Goal: Use online tool/utility: Utilize a website feature to perform a specific function

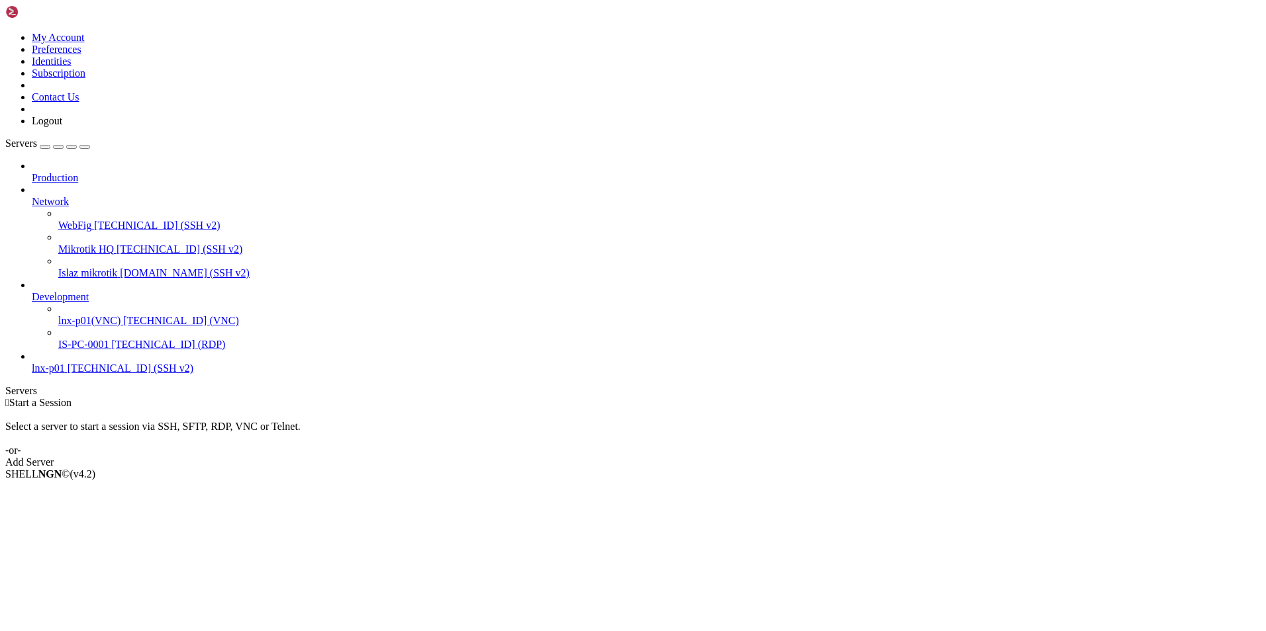
click at [123, 315] on span "[TECHNICAL_ID] (VNC)" at bounding box center [181, 320] width 116 height 11
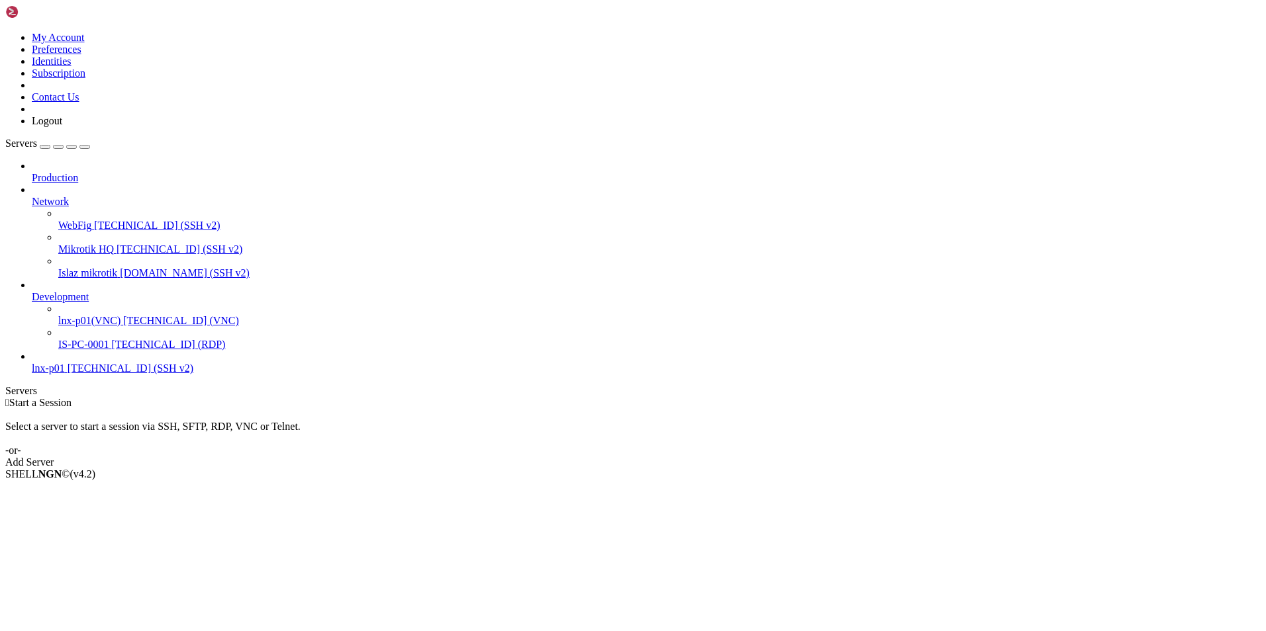
click at [97, 315] on span "lnx-p01(VNC)" at bounding box center [89, 320] width 62 height 11
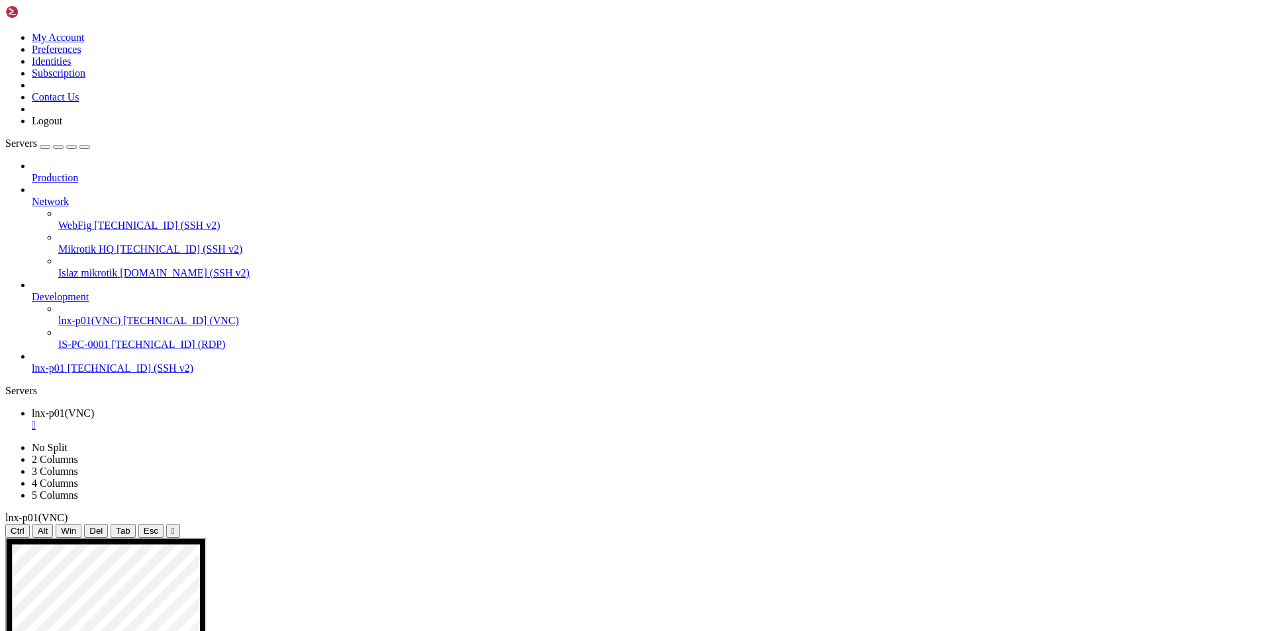
click at [65, 363] on span "lnx-p01" at bounding box center [48, 368] width 33 height 11
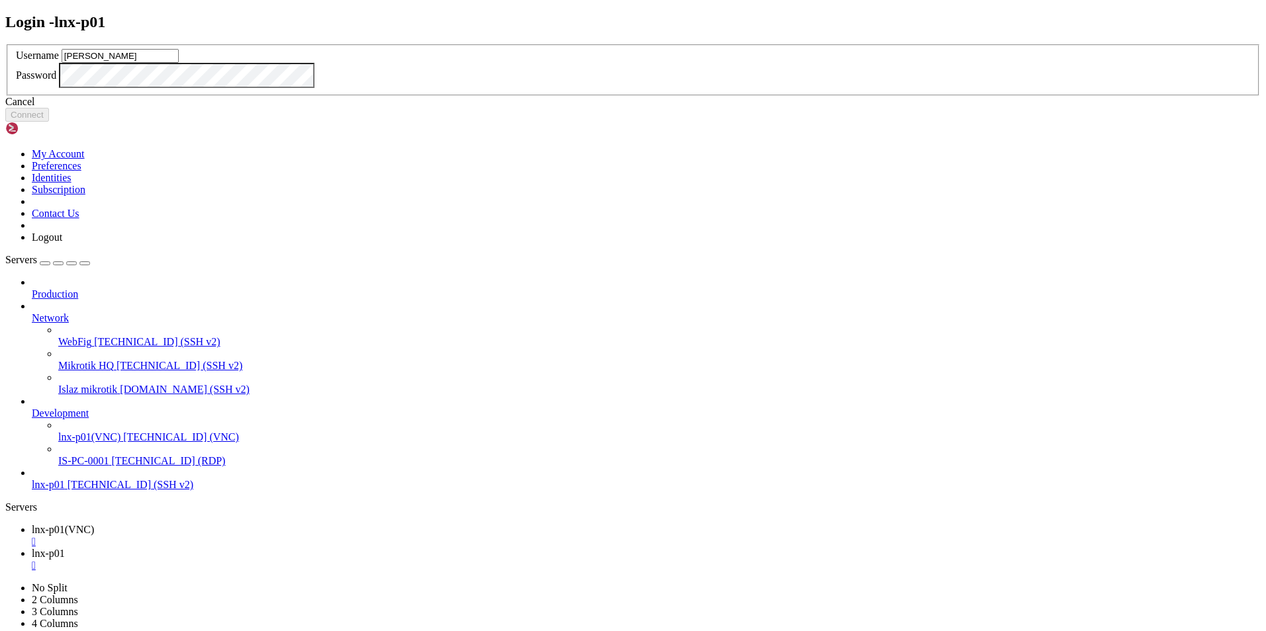
type input "[PERSON_NAME]"
click button "Connect" at bounding box center [27, 115] width 44 height 14
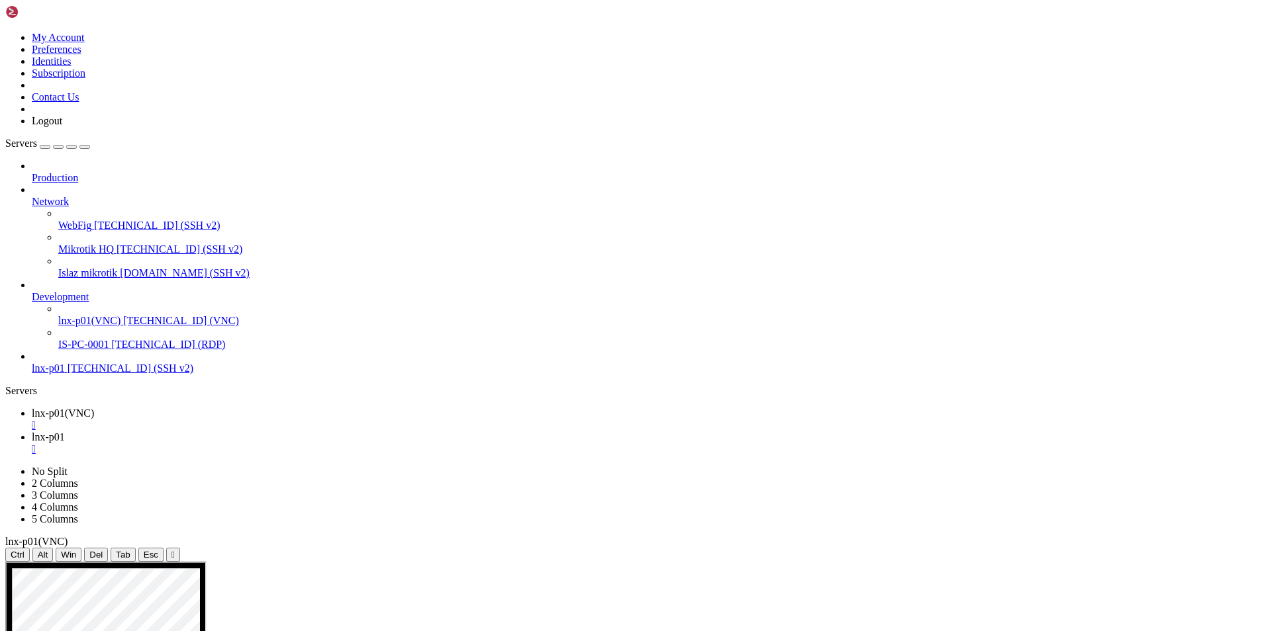
scroll to position [844, 0]
click at [94, 408] on span "lnx-p01(VNC)" at bounding box center [63, 413] width 62 height 11
click at [65, 432] on span "lnx-p01" at bounding box center [48, 437] width 33 height 11
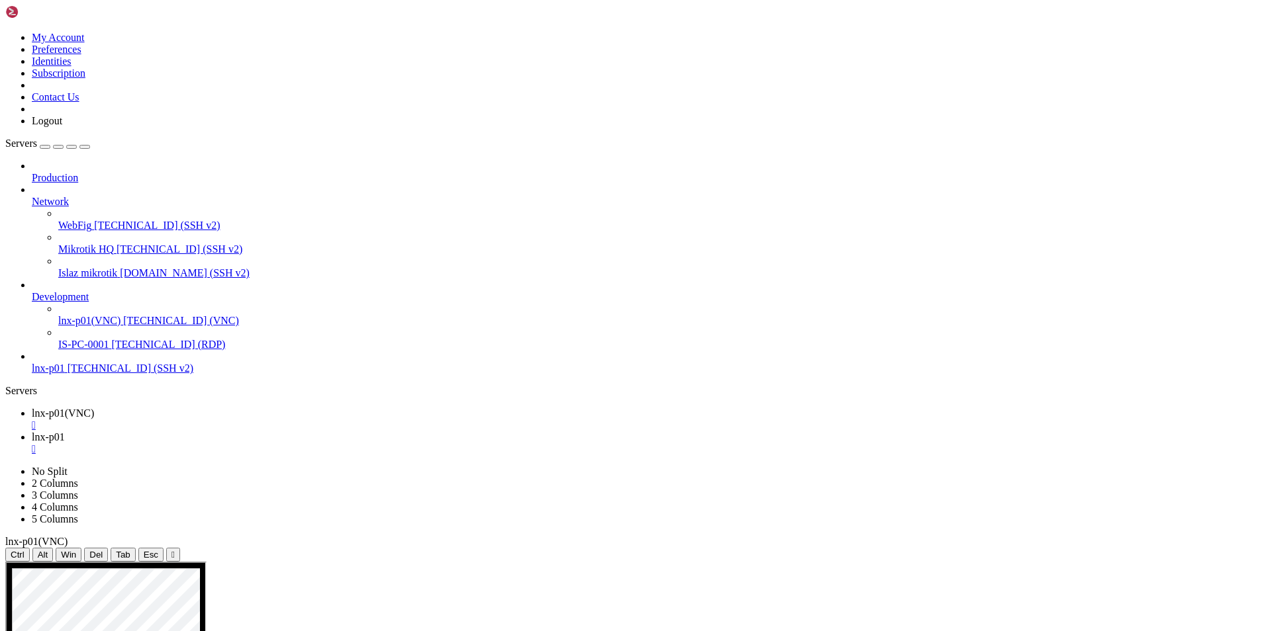
click at [94, 408] on span "lnx-p01(VNC)" at bounding box center [63, 413] width 62 height 11
click at [302, 432] on link "lnx-p01 " at bounding box center [646, 444] width 1229 height 24
